Goal: Transaction & Acquisition: Purchase product/service

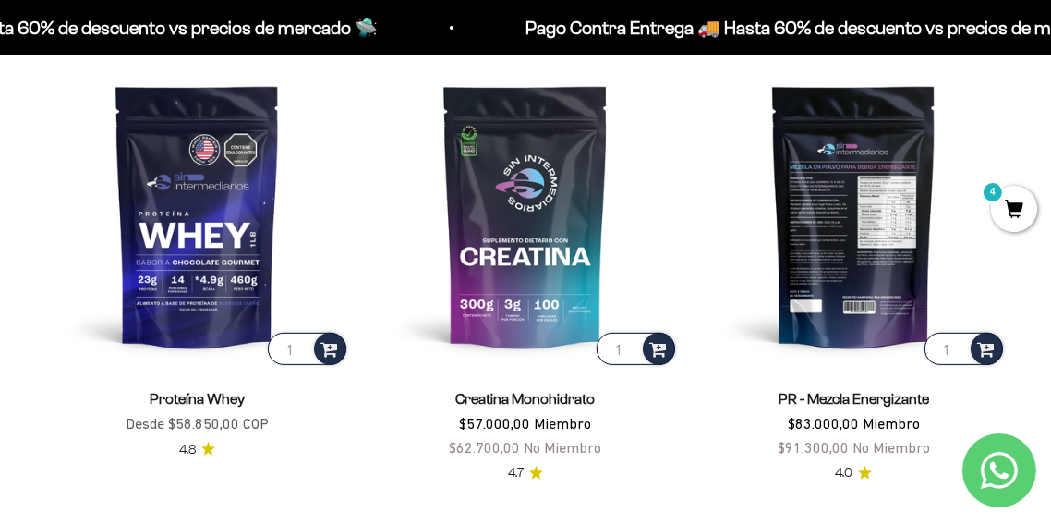
scroll to position [657, 0]
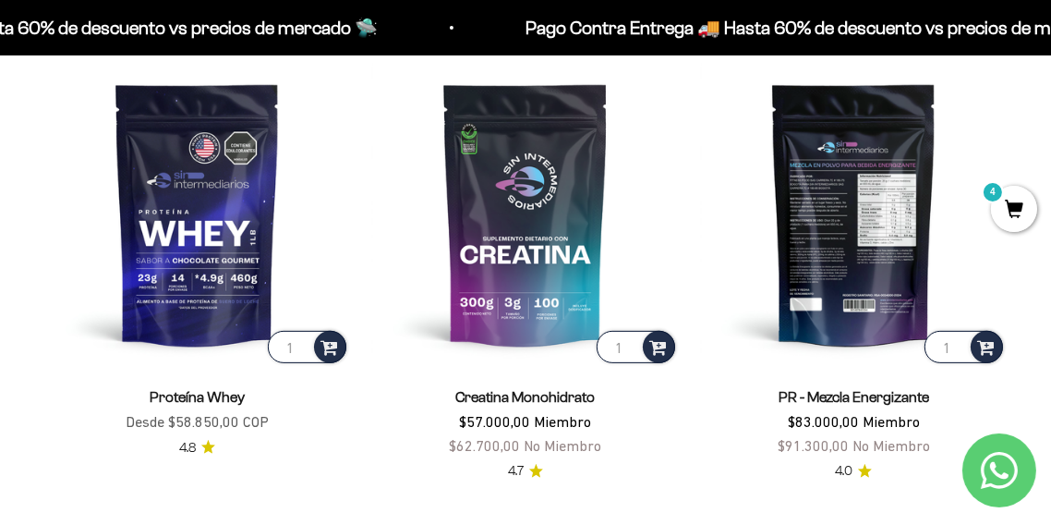
click at [866, 217] on img at bounding box center [854, 214] width 306 height 306
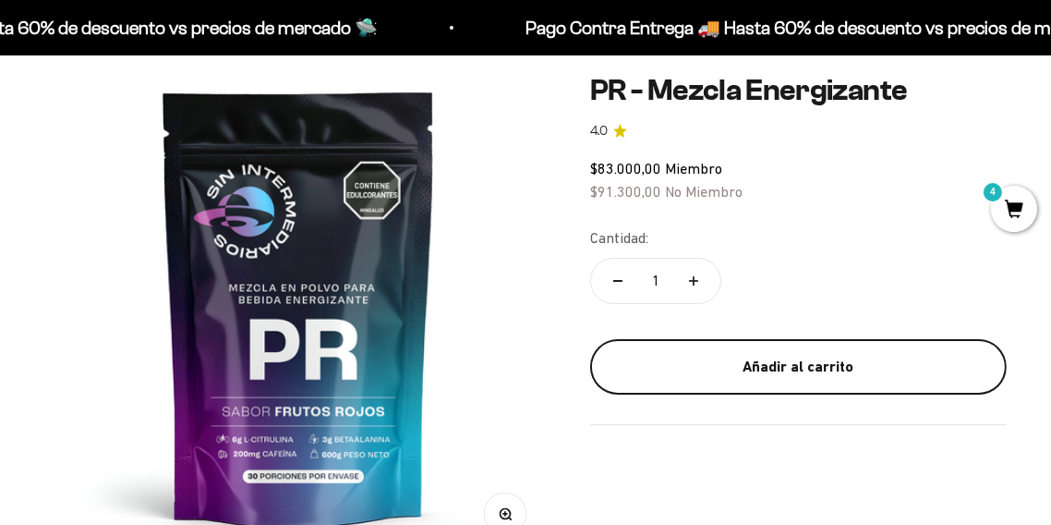
click at [764, 363] on div "Añadir al carrito" at bounding box center [798, 367] width 343 height 24
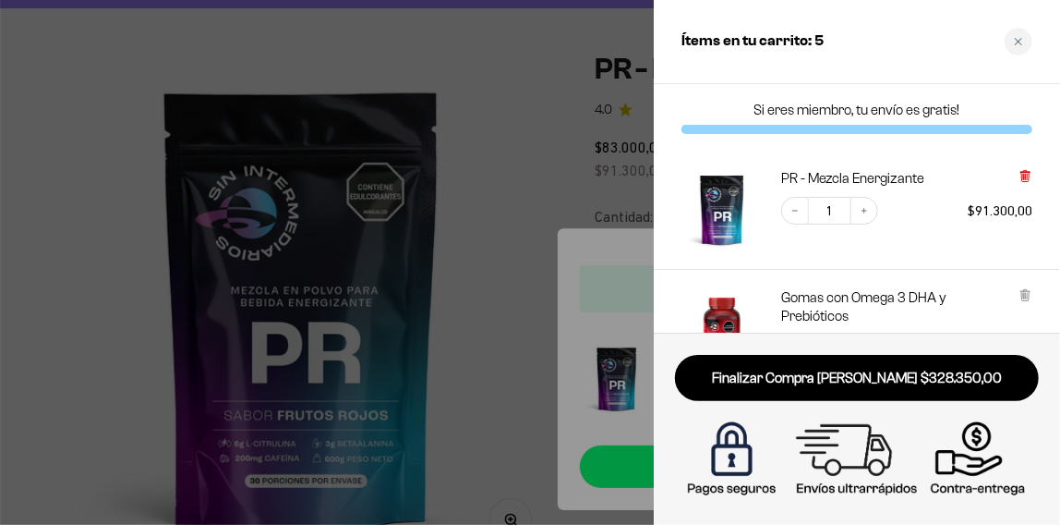
click at [1024, 177] on icon at bounding box center [1025, 176] width 7 height 9
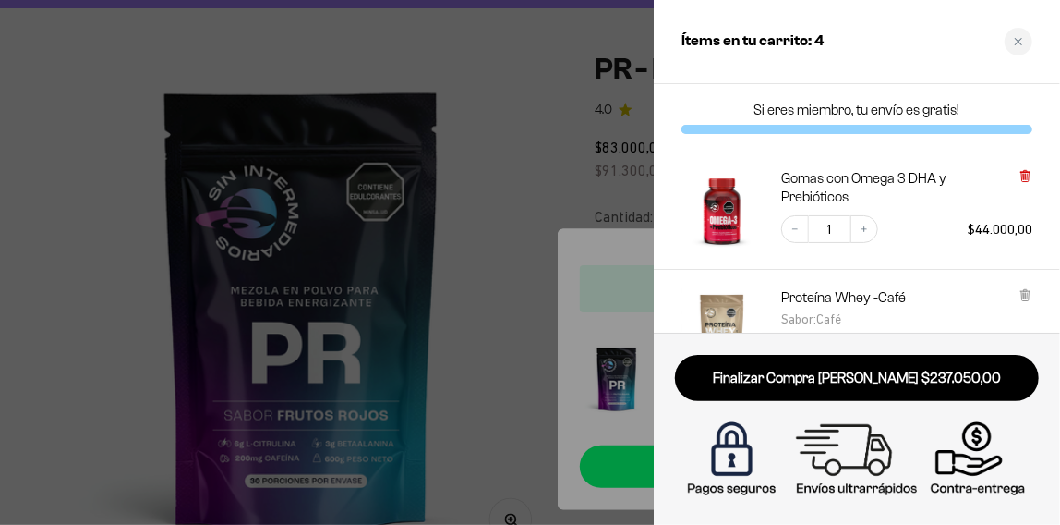
click at [1028, 178] on icon at bounding box center [1025, 176] width 7 height 9
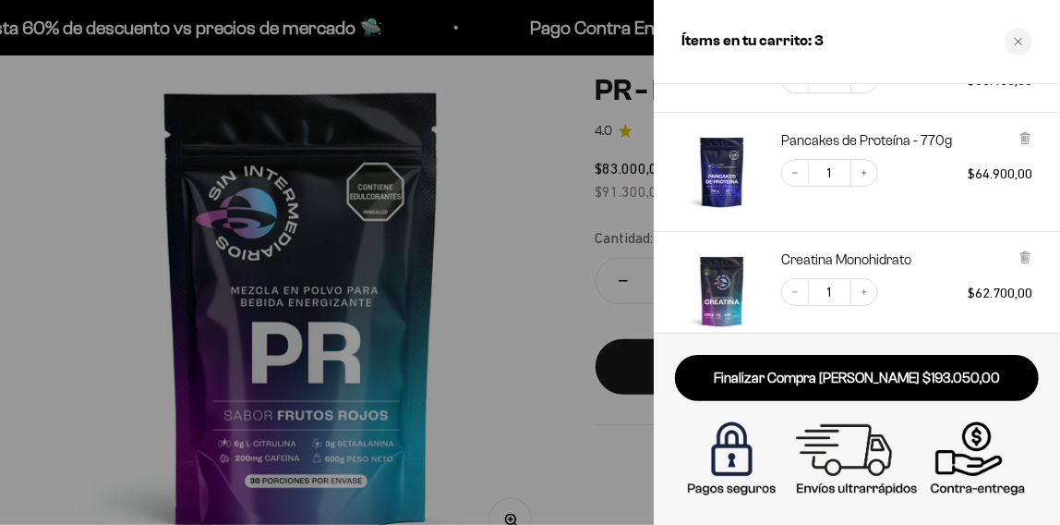
scroll to position [225, 0]
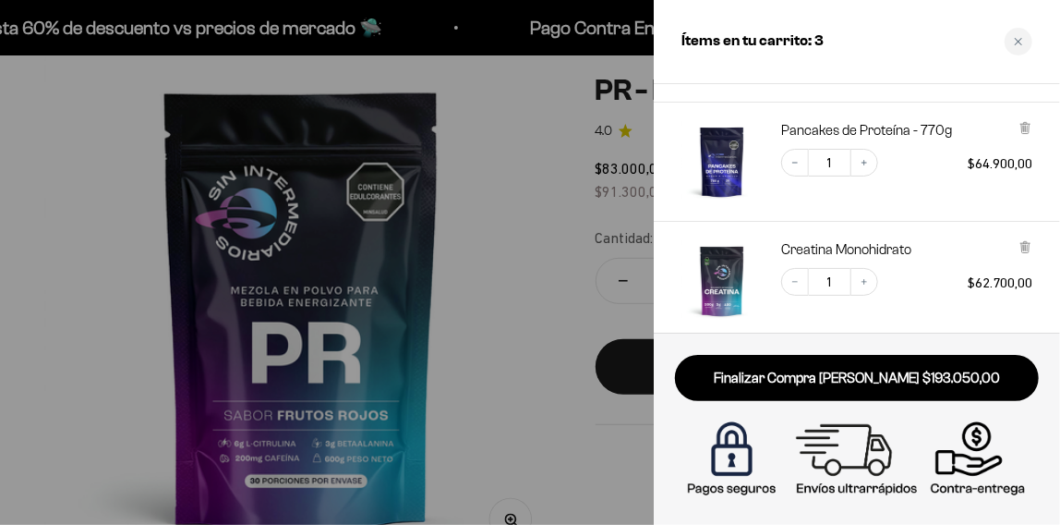
click at [482, 245] on div at bounding box center [530, 262] width 1060 height 525
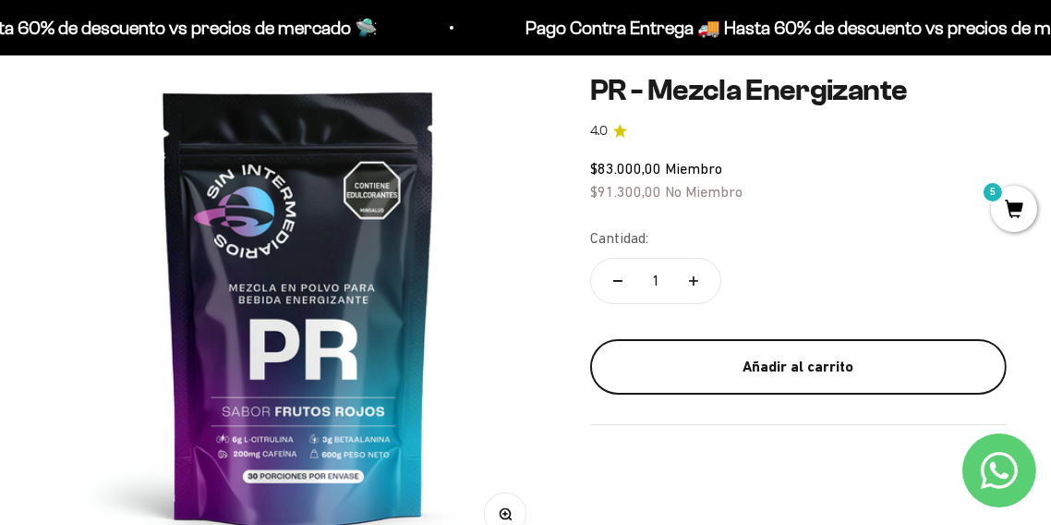
click at [765, 355] on div "Añadir al carrito" at bounding box center [798, 367] width 343 height 24
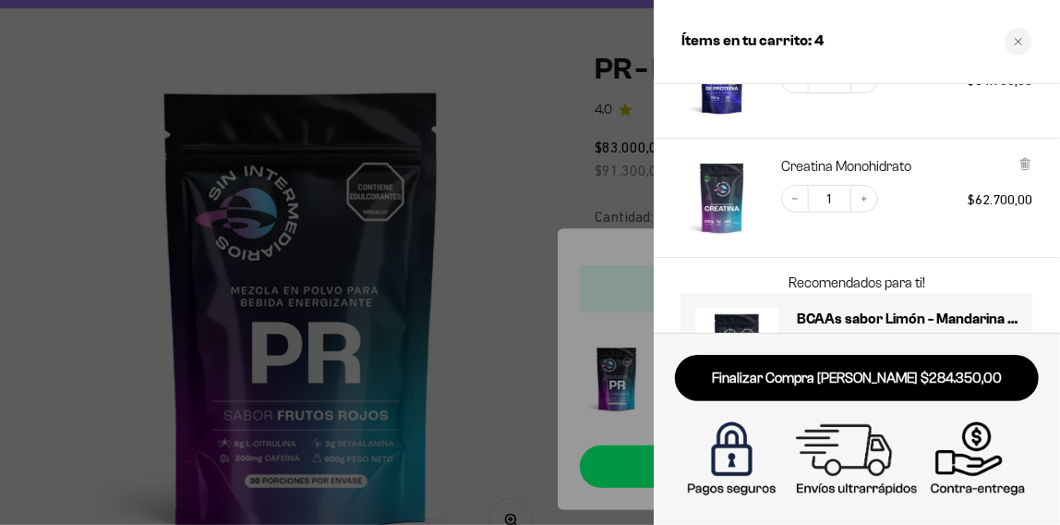
scroll to position [453, 0]
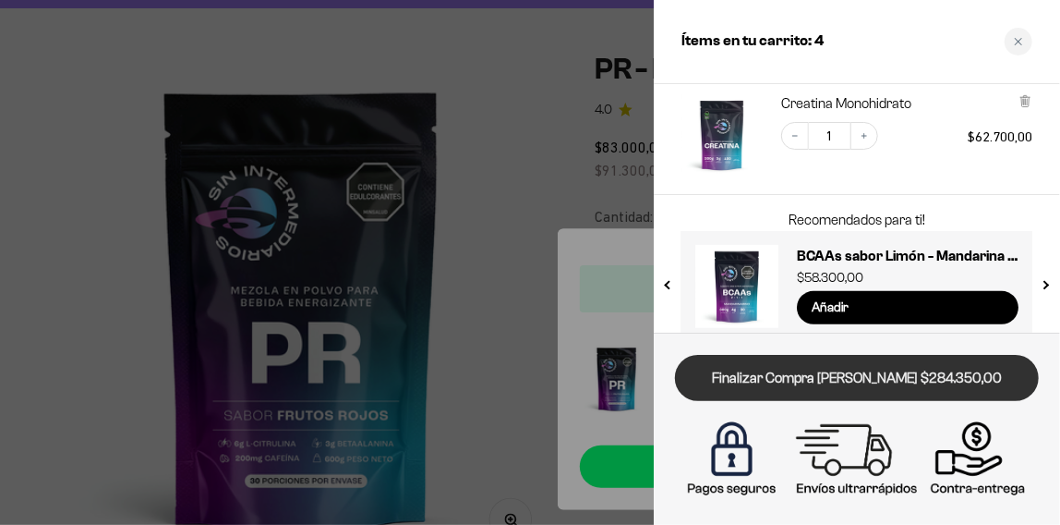
click at [858, 381] on link "Finalizar Compra Segura $284.350,00" at bounding box center [857, 378] width 364 height 47
